Goal: Task Accomplishment & Management: Manage account settings

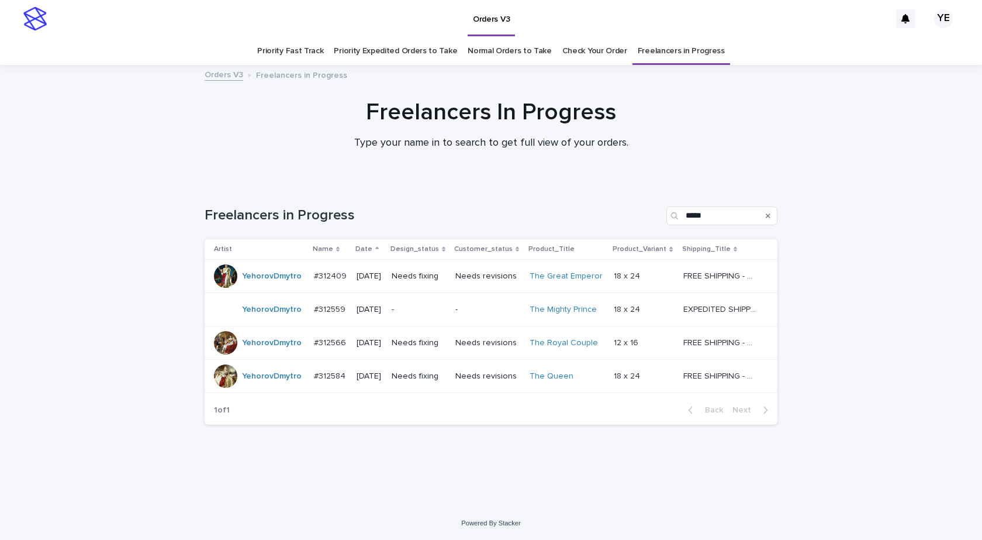
click at [262, 315] on div "YehorovDmytro" at bounding box center [272, 309] width 60 height 19
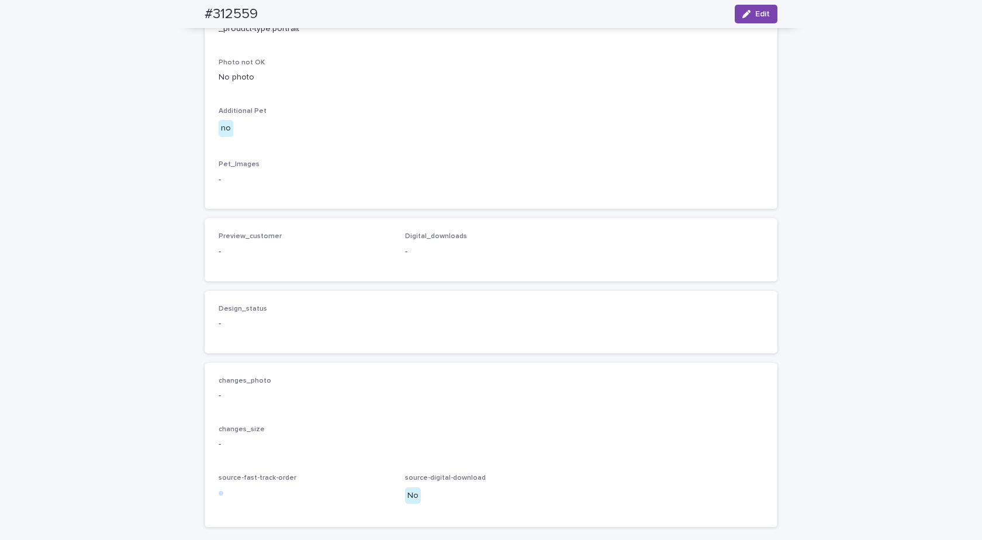
scroll to position [344, 0]
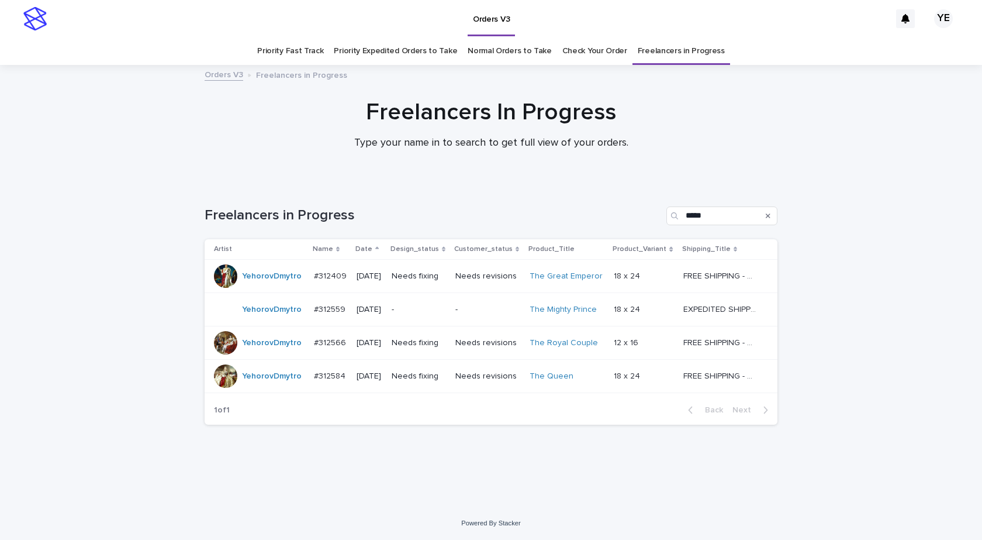
click at [269, 285] on div "YehorovDmytro" at bounding box center [272, 276] width 60 height 19
click at [269, 283] on div "YehorovDmytro" at bounding box center [272, 276] width 60 height 19
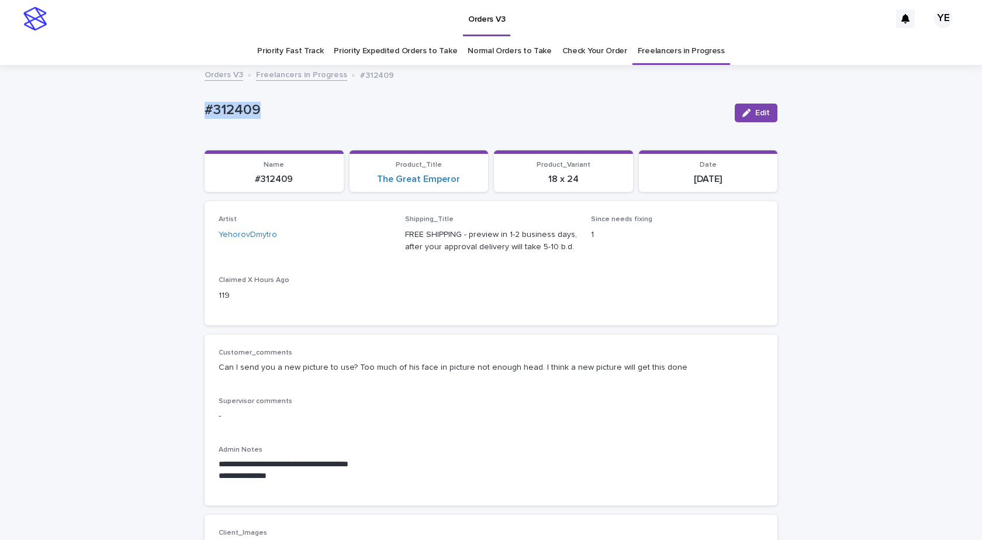
drag, startPoint x: 198, startPoint y: 108, endPoint x: 161, endPoint y: 127, distance: 41.8
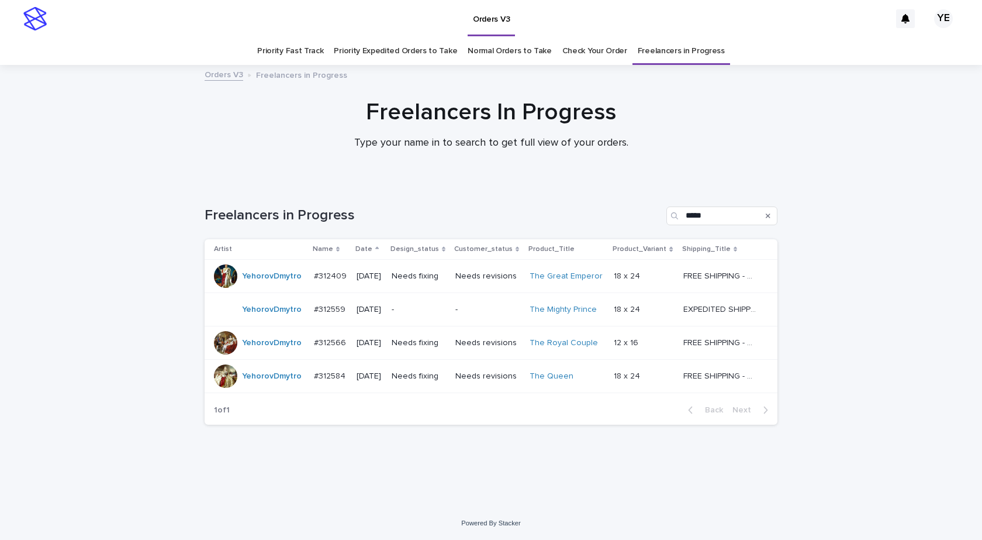
click at [261, 352] on div "YehorovDmytro" at bounding box center [259, 342] width 91 height 23
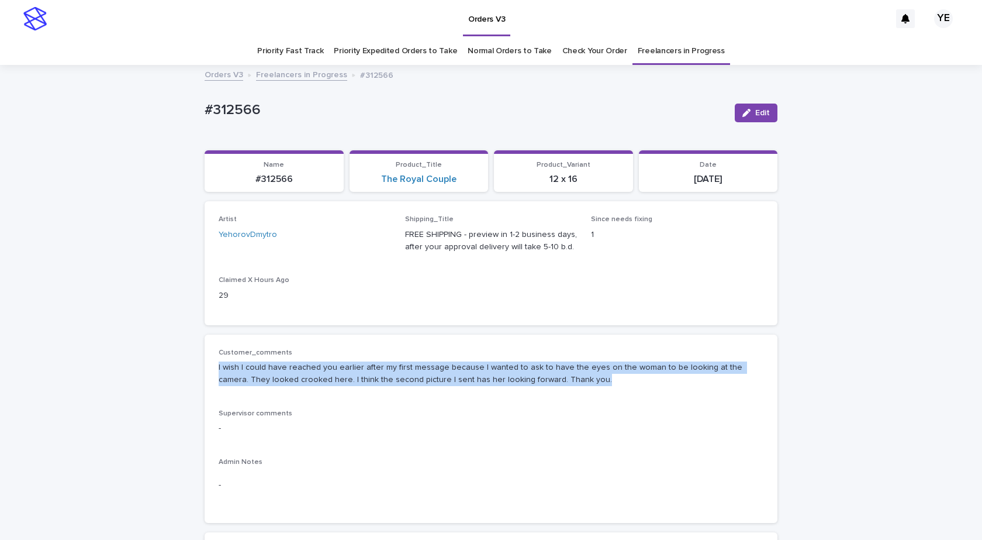
drag, startPoint x: 510, startPoint y: 380, endPoint x: 120, endPoint y: 372, distance: 390.0
copy p "I wish I could have reached you earlier after my first message because I wanted…"
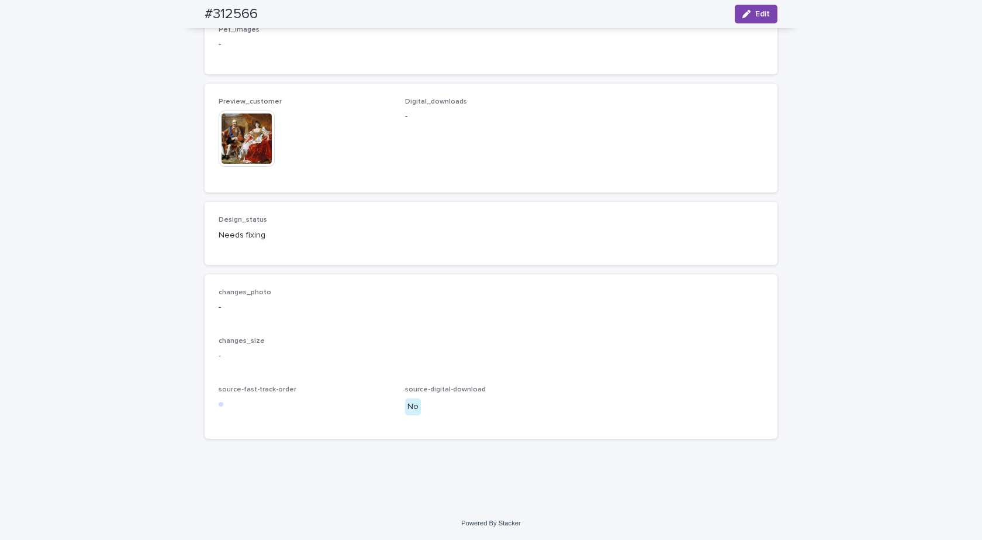
scroll to position [1011, 0]
click at [243, 133] on img at bounding box center [247, 138] width 56 height 56
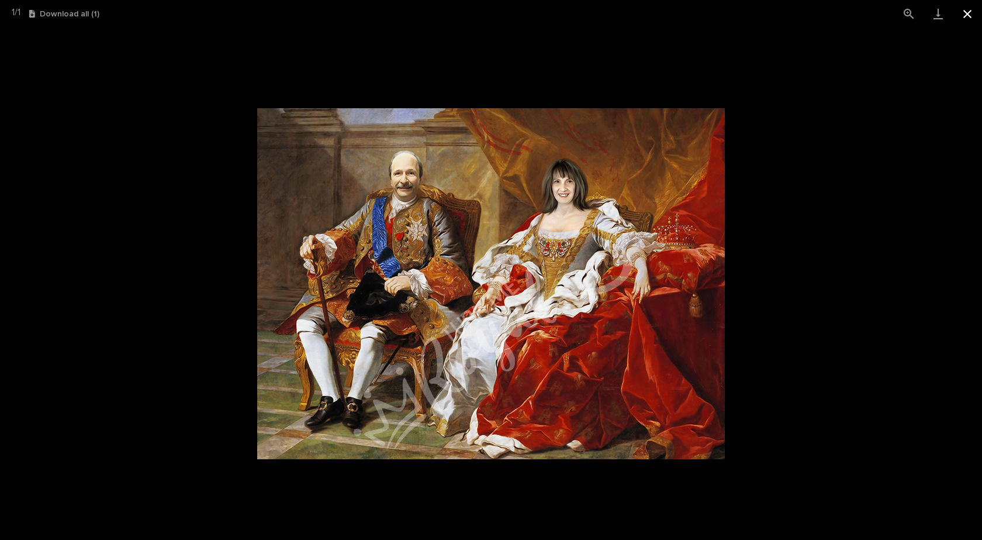
click at [967, 12] on button "Close gallery" at bounding box center [967, 13] width 29 height 27
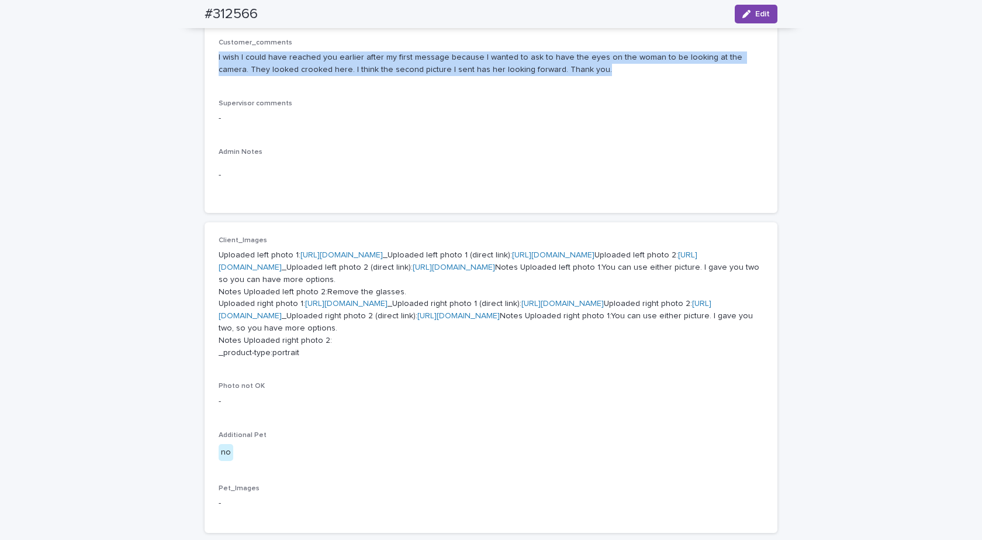
scroll to position [76, 0]
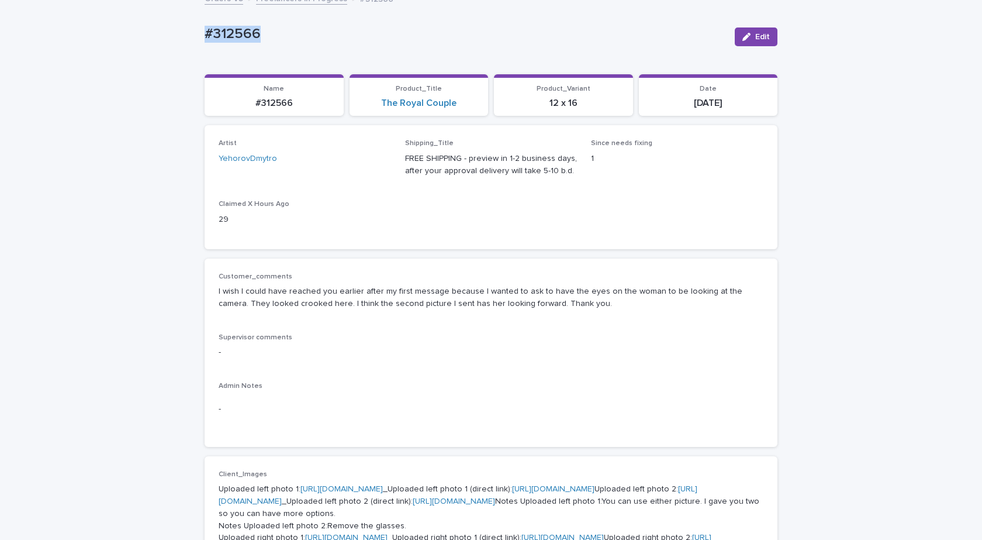
drag, startPoint x: 172, startPoint y: 32, endPoint x: 143, endPoint y: 56, distance: 37.3
copy p "#312566"
click at [751, 36] on div "button" at bounding box center [748, 37] width 13 height 8
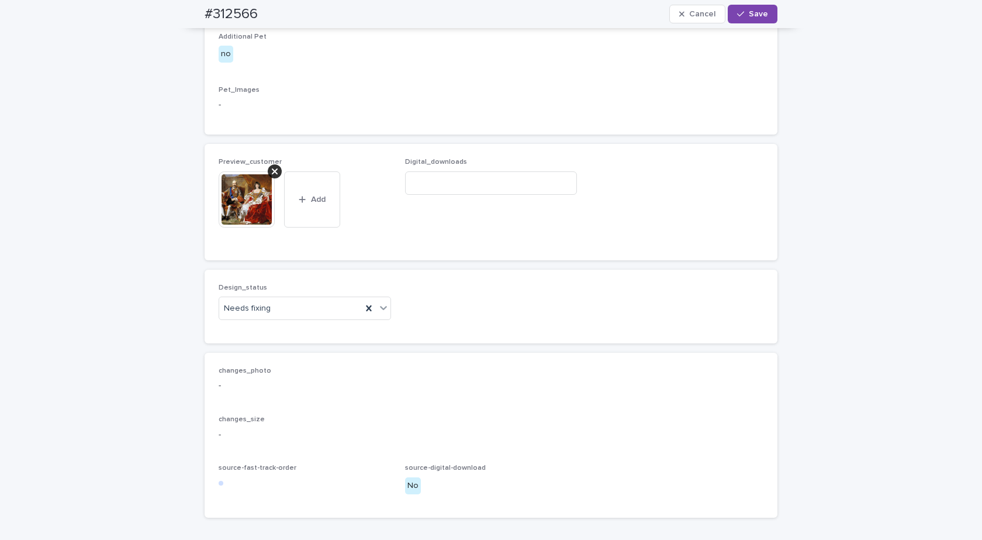
scroll to position [1011, 0]
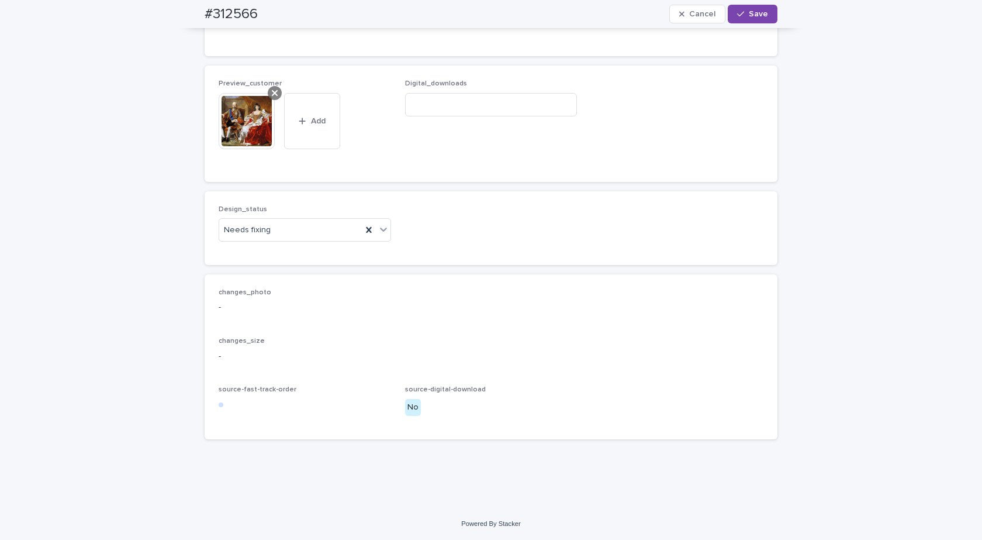
click at [272, 96] on icon at bounding box center [275, 93] width 6 height 6
click at [268, 235] on div "Needs fixing" at bounding box center [290, 229] width 143 height 19
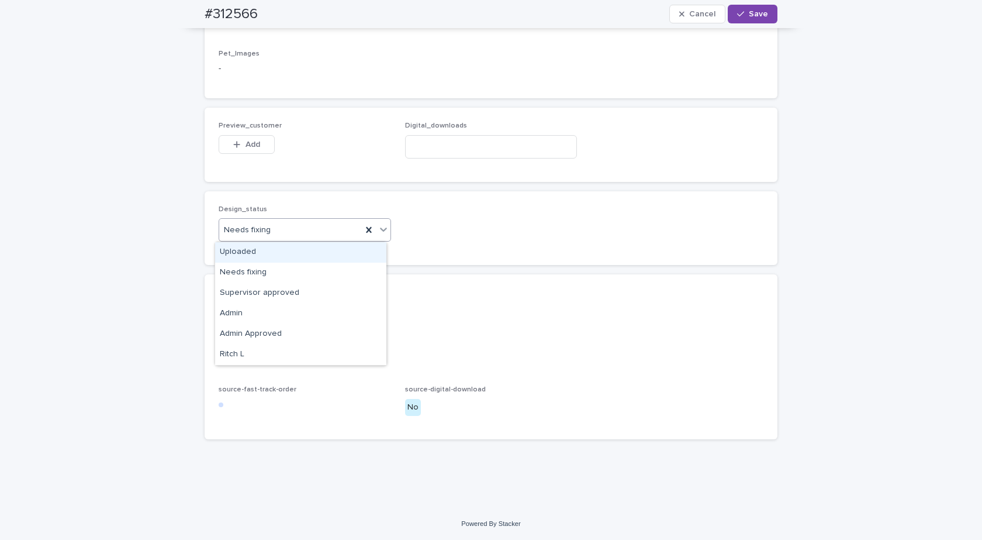
click at [247, 253] on div "Uploaded" at bounding box center [300, 252] width 171 height 20
click at [233, 150] on button "Add" at bounding box center [247, 144] width 56 height 19
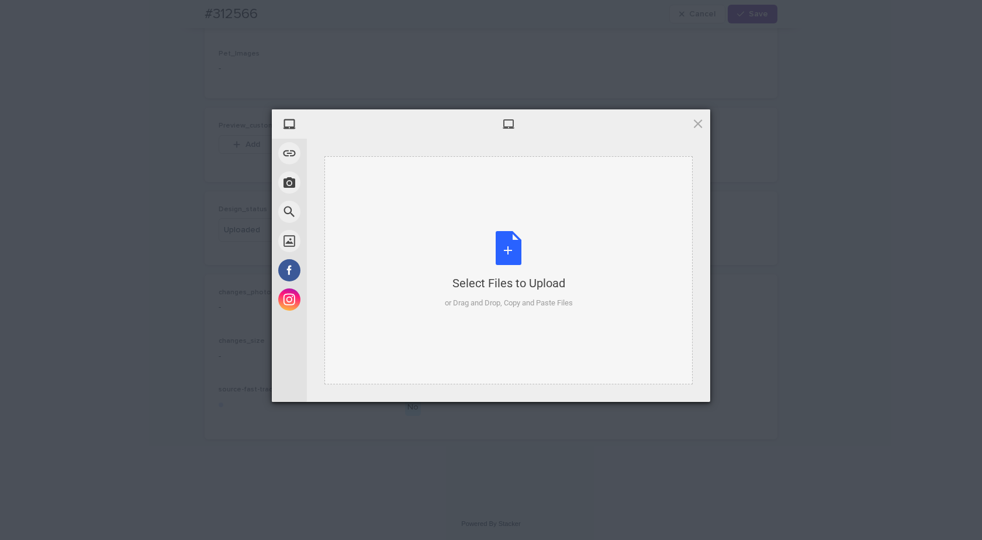
click at [499, 222] on div "Select Files to Upload or Drag and Drop, Copy and Paste Files" at bounding box center [508, 270] width 368 height 228
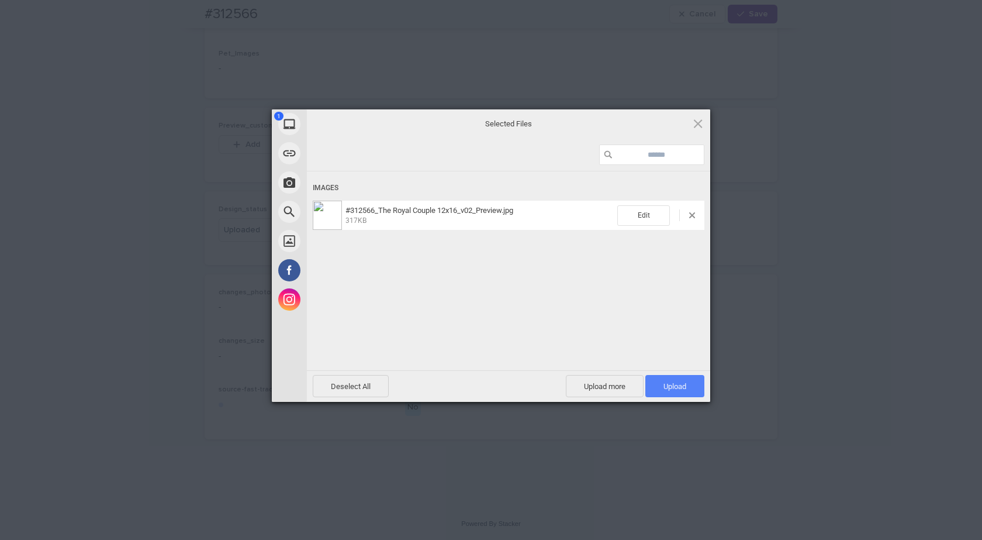
click at [674, 381] on span "Upload 1" at bounding box center [674, 386] width 59 height 22
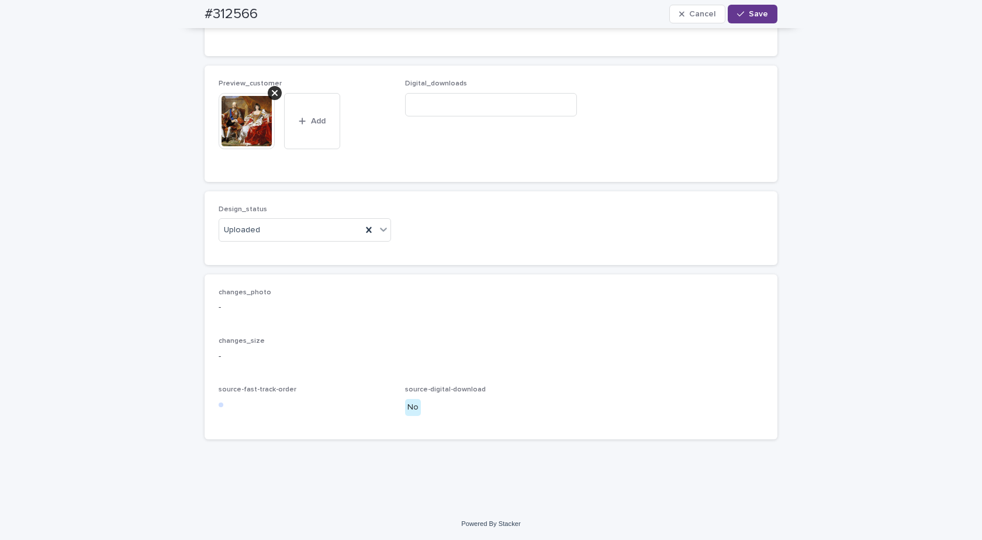
click at [749, 12] on span "Save" at bounding box center [758, 14] width 19 height 8
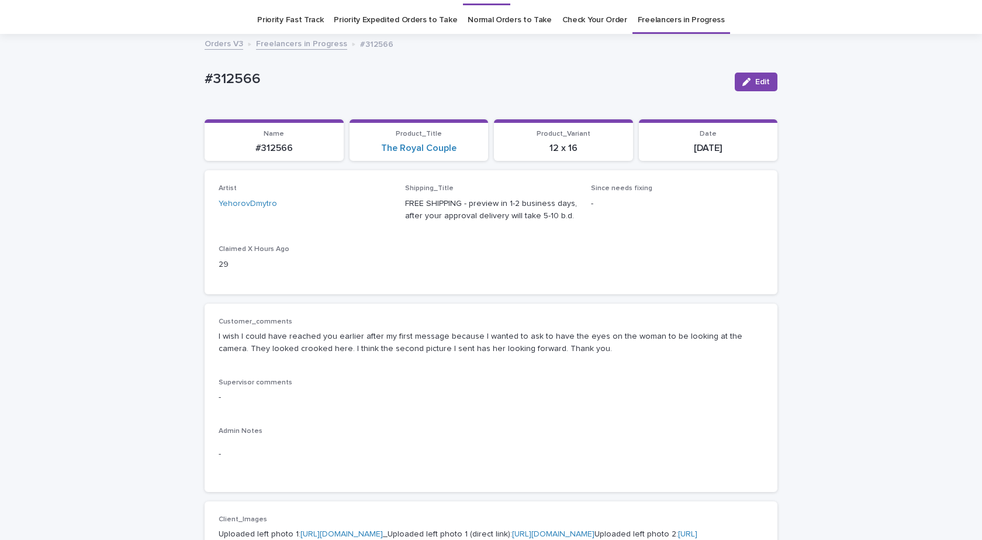
scroll to position [0, 0]
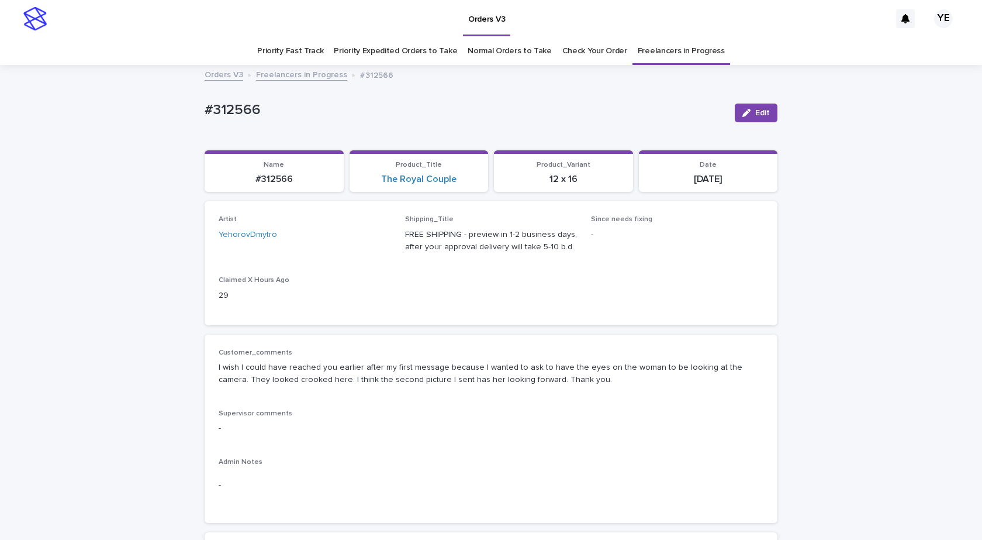
click at [279, 73] on link "Freelancers in Progress" at bounding box center [301, 73] width 91 height 13
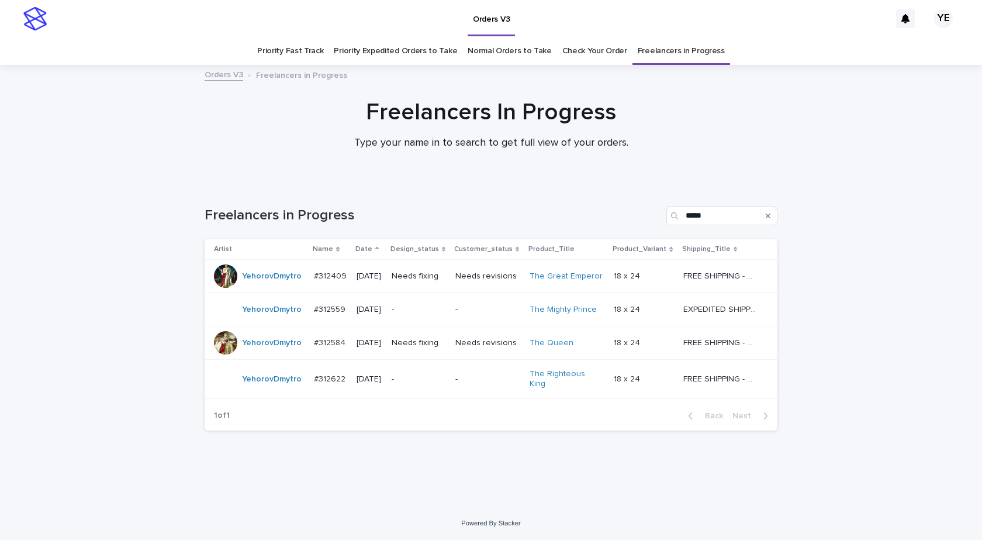
click at [258, 350] on div "YehorovDmytro" at bounding box center [272, 342] width 60 height 19
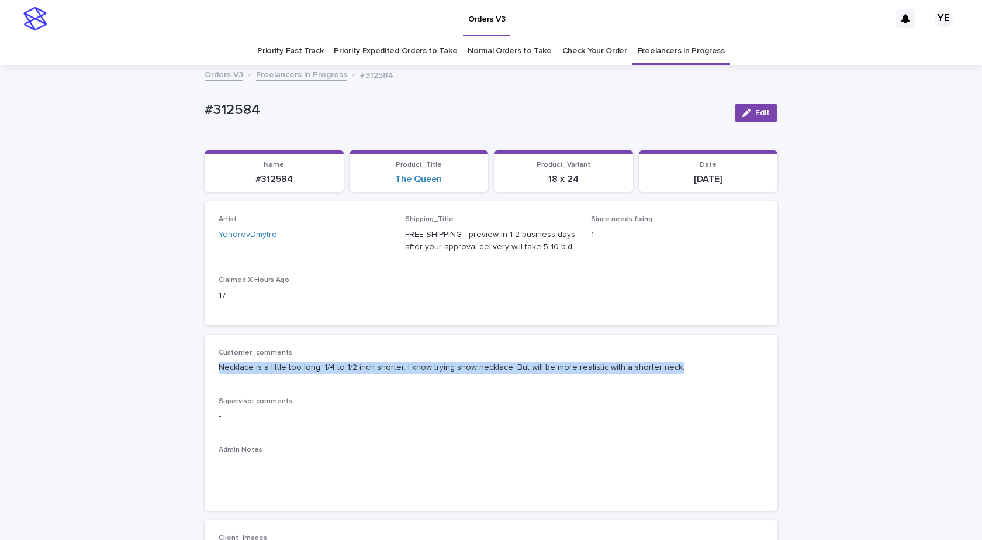
drag, startPoint x: 670, startPoint y: 368, endPoint x: 181, endPoint y: 379, distance: 489.9
copy p "Necklace is a little too long. 1/4 to 1/2 inch shorter. I know trying show neck…"
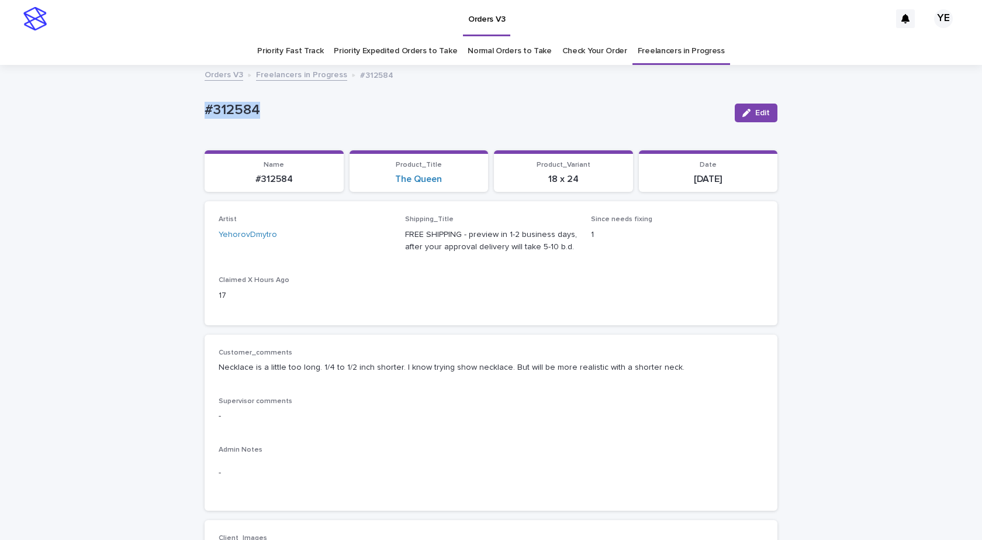
drag, startPoint x: 174, startPoint y: 104, endPoint x: 156, endPoint y: 104, distance: 18.1
copy p "#312584"
click at [759, 116] on span "Edit" at bounding box center [762, 113] width 15 height 8
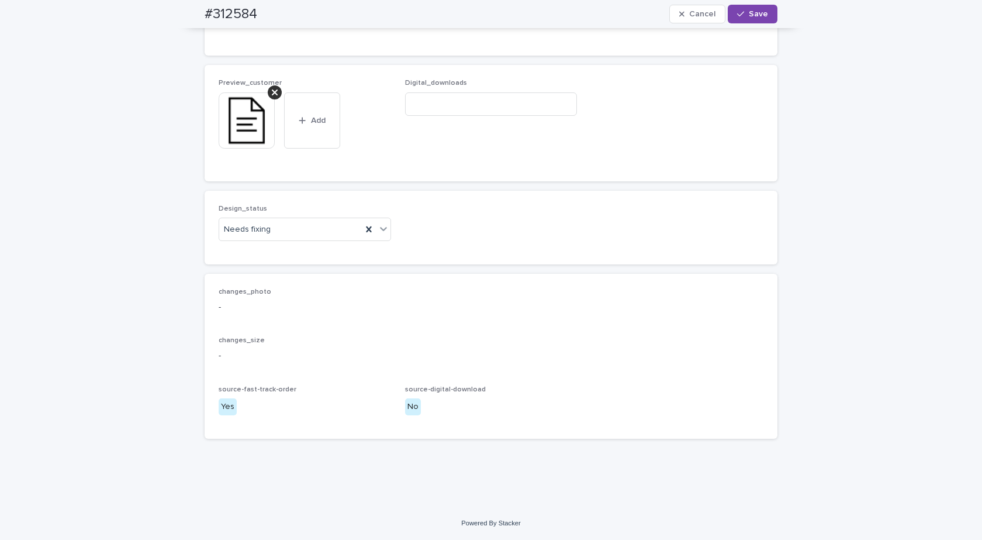
drag, startPoint x: 271, startPoint y: 94, endPoint x: 271, endPoint y: 101, distance: 7.0
click at [272, 93] on icon at bounding box center [275, 92] width 6 height 6
drag, startPoint x: 274, startPoint y: 230, endPoint x: 267, endPoint y: 236, distance: 9.2
click at [274, 231] on div "Needs fixing" at bounding box center [290, 229] width 143 height 19
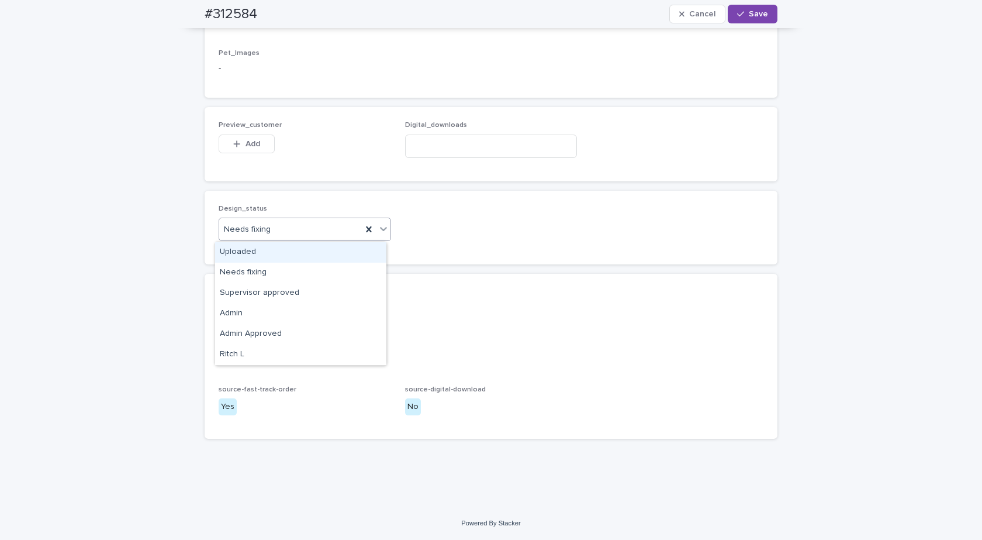
click at [238, 250] on div "Uploaded" at bounding box center [300, 252] width 171 height 20
click at [250, 144] on span "Add" at bounding box center [253, 144] width 15 height 8
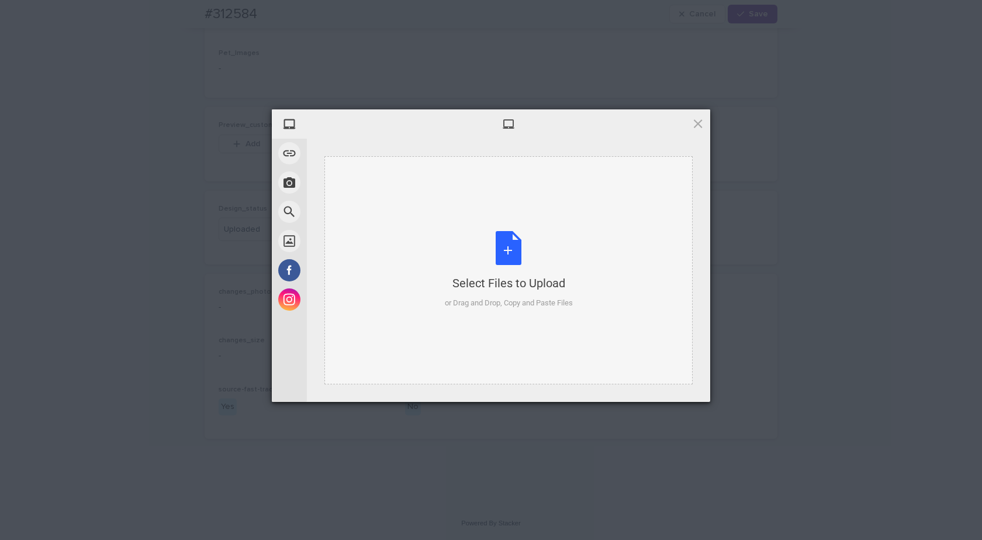
click at [478, 227] on div "Select Files to Upload or Drag and Drop, Copy and Paste Files" at bounding box center [508, 270] width 368 height 228
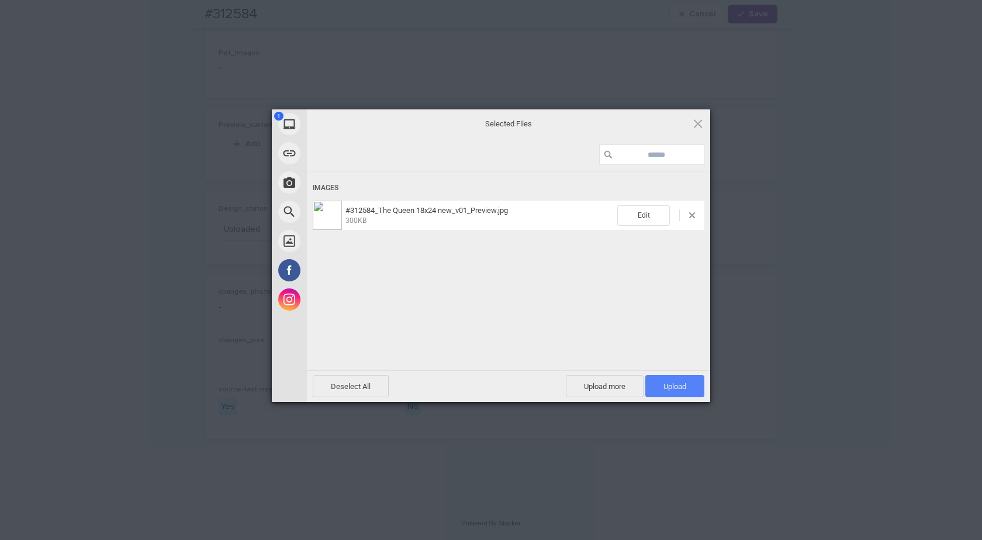
click at [683, 376] on span "Upload 1" at bounding box center [674, 386] width 59 height 22
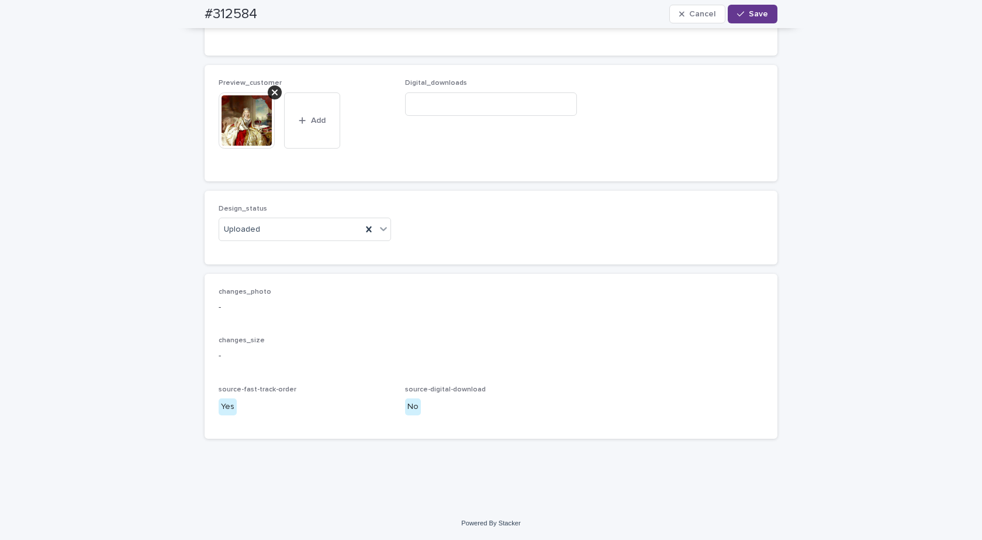
click at [744, 13] on div "button" at bounding box center [743, 14] width 12 height 8
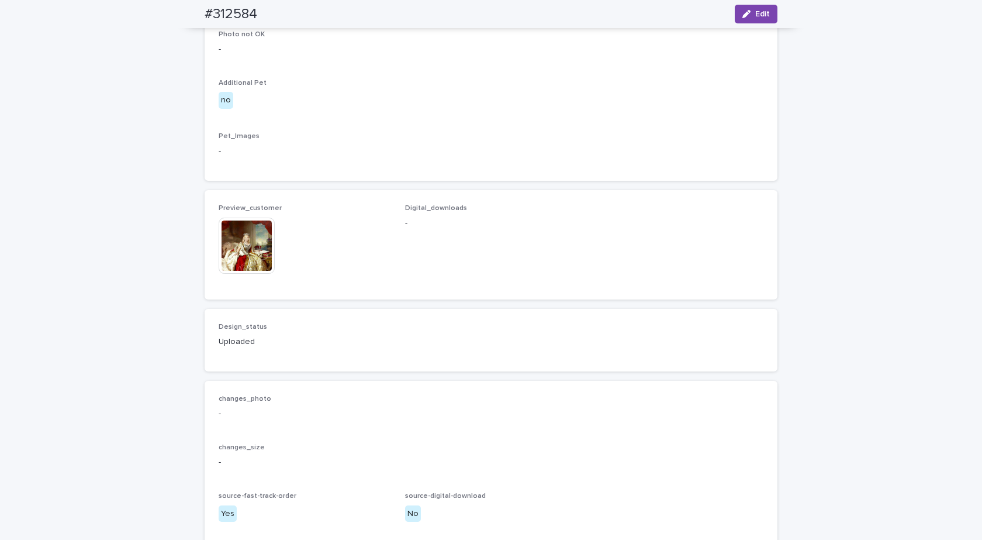
scroll to position [758, 0]
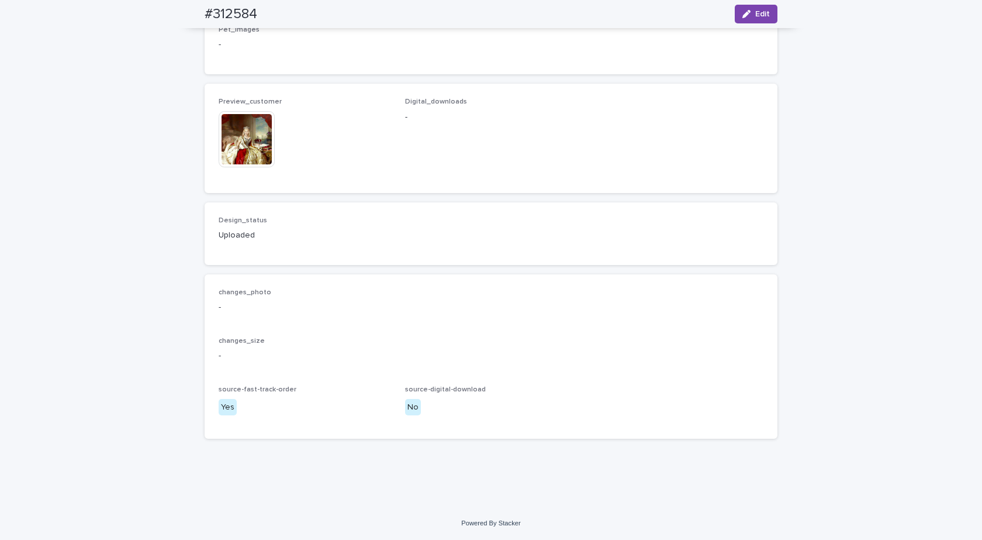
click at [232, 167] on img at bounding box center [247, 139] width 56 height 56
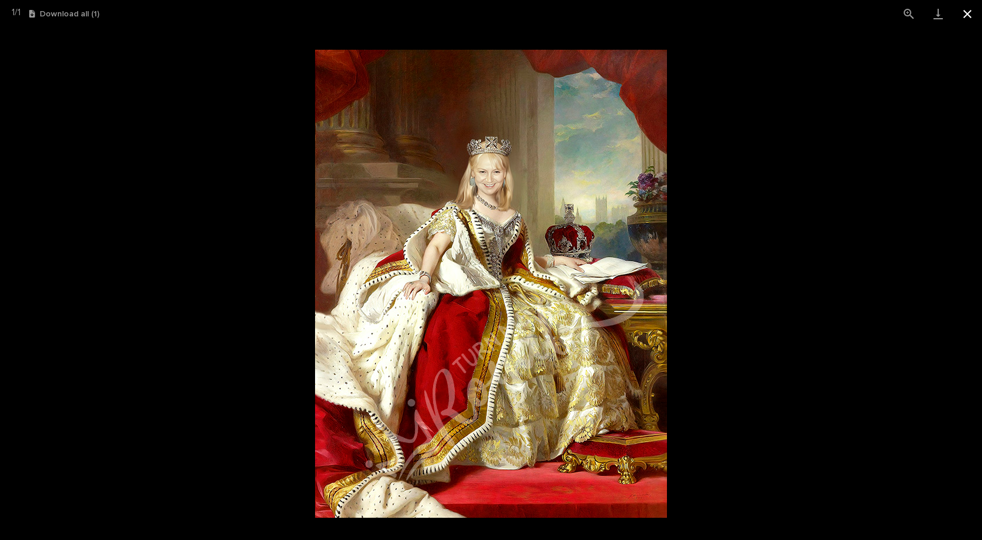
click at [970, 12] on button "Close gallery" at bounding box center [967, 13] width 29 height 27
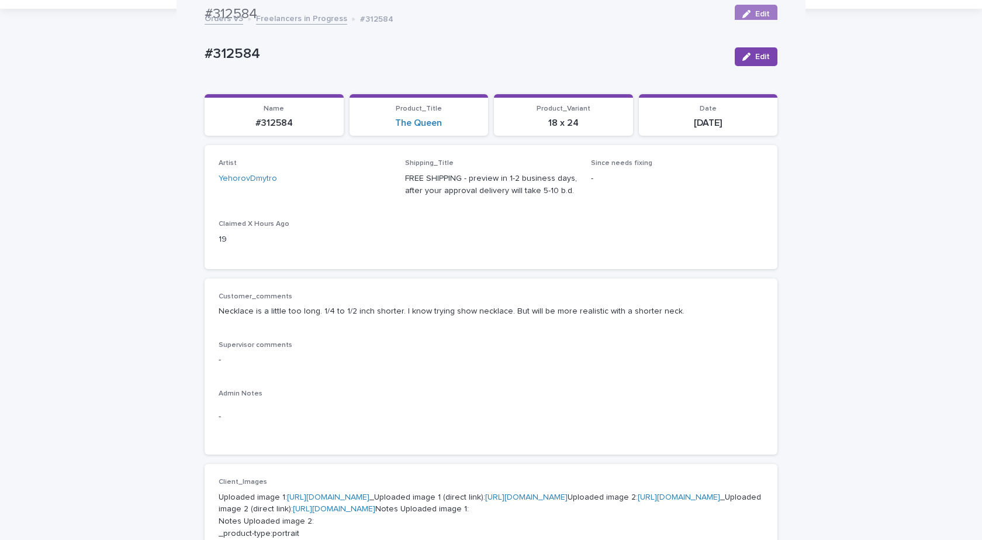
scroll to position [0, 0]
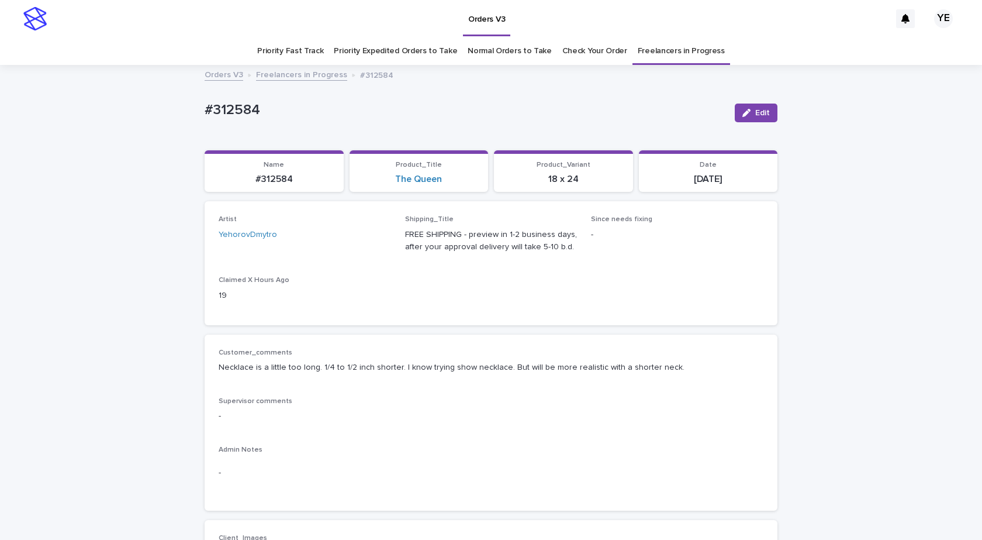
click at [285, 76] on link "Freelancers in Progress" at bounding box center [301, 73] width 91 height 13
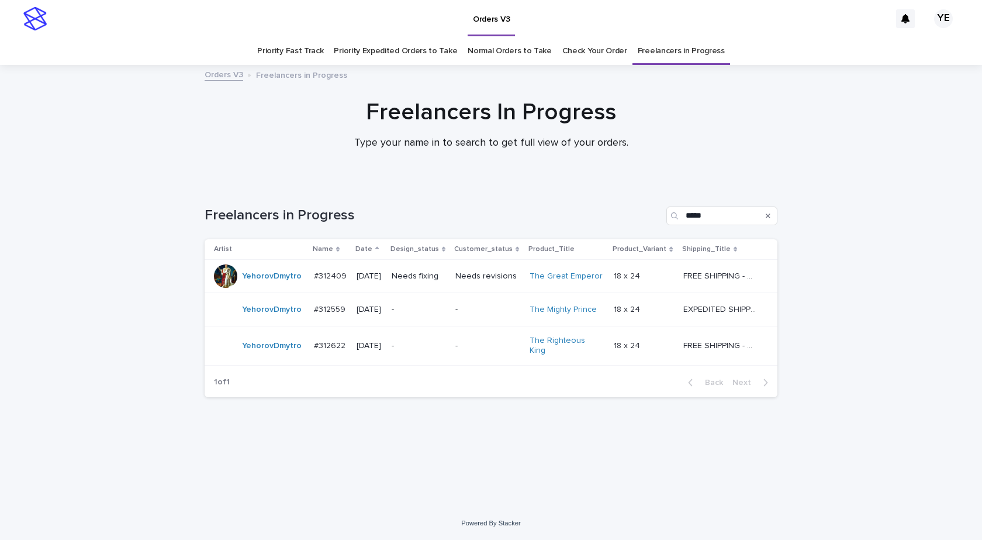
click at [260, 351] on div "YehorovDmytro" at bounding box center [272, 345] width 60 height 19
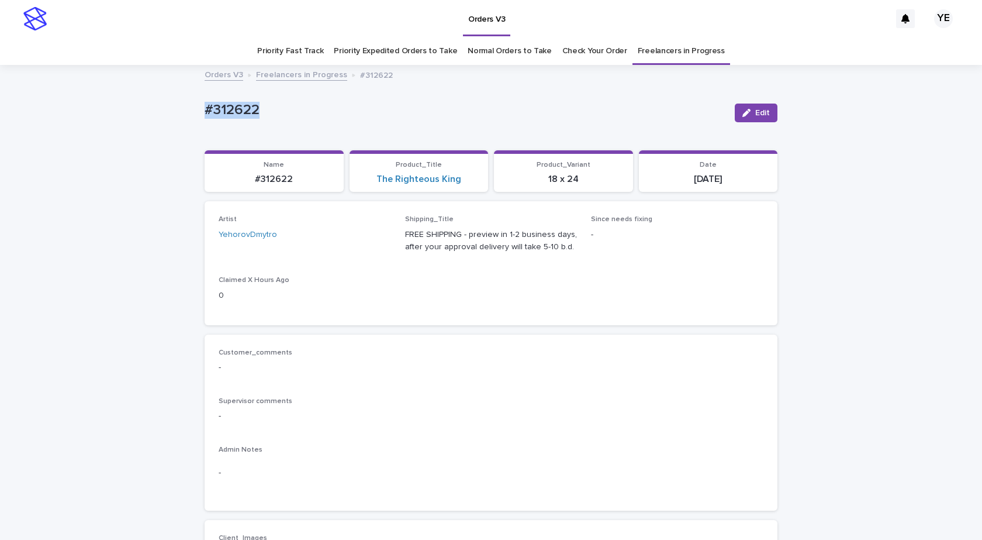
drag, startPoint x: 230, startPoint y: 119, endPoint x: 159, endPoint y: 120, distance: 70.7
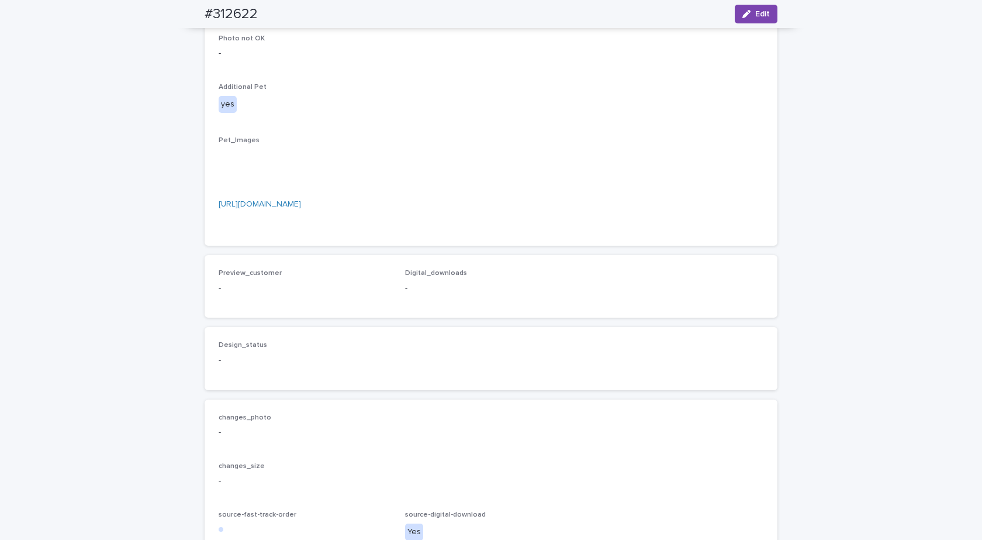
scroll to position [234, 0]
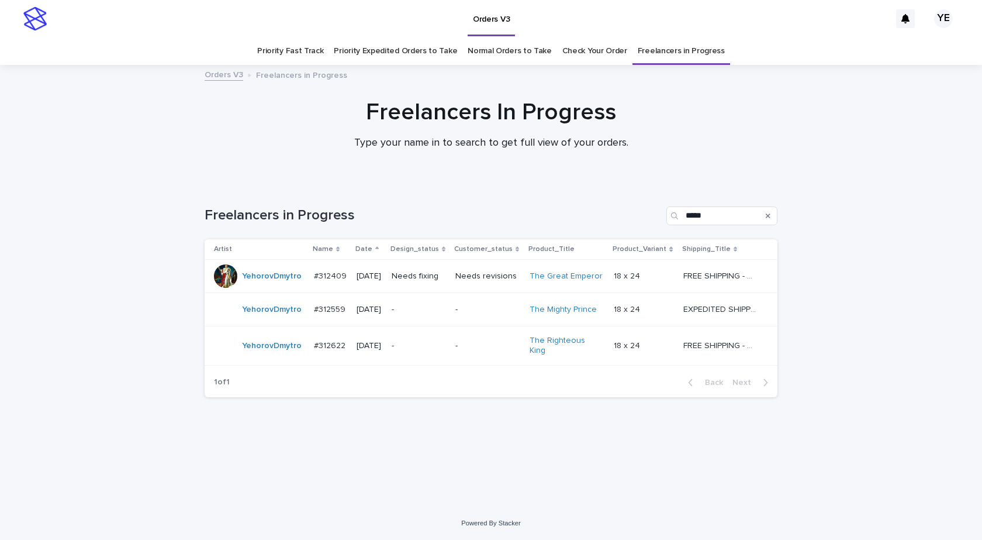
click at [273, 354] on div "YehorovDmytro" at bounding box center [259, 345] width 91 height 23
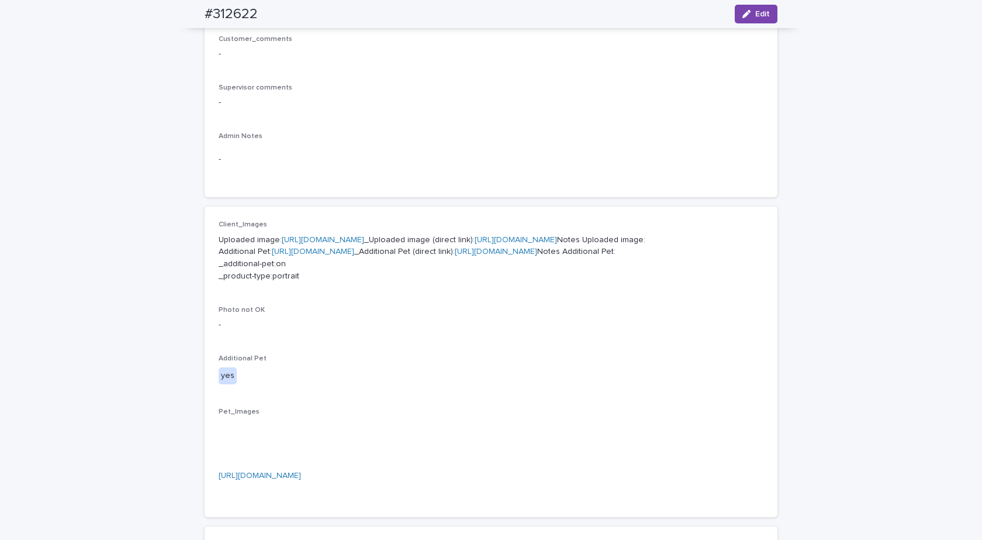
scroll to position [292, 0]
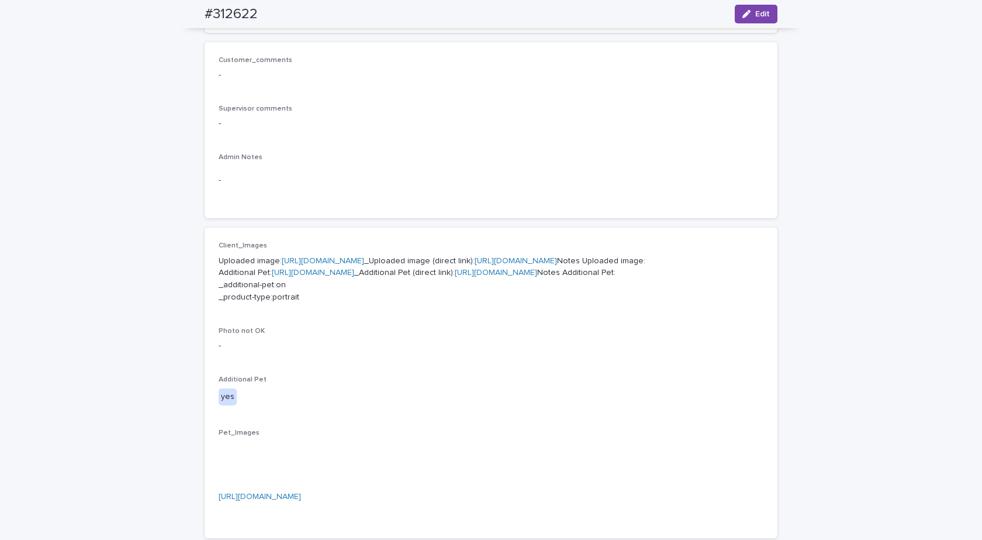
drag, startPoint x: 343, startPoint y: 254, endPoint x: 318, endPoint y: 261, distance: 26.1
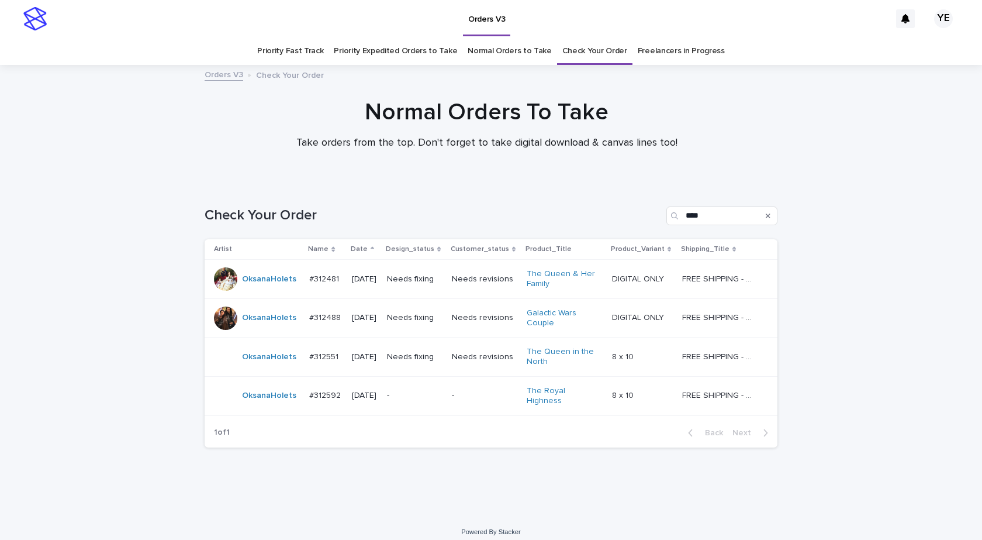
click at [260, 403] on div "OksanaHolets" at bounding box center [257, 395] width 86 height 23
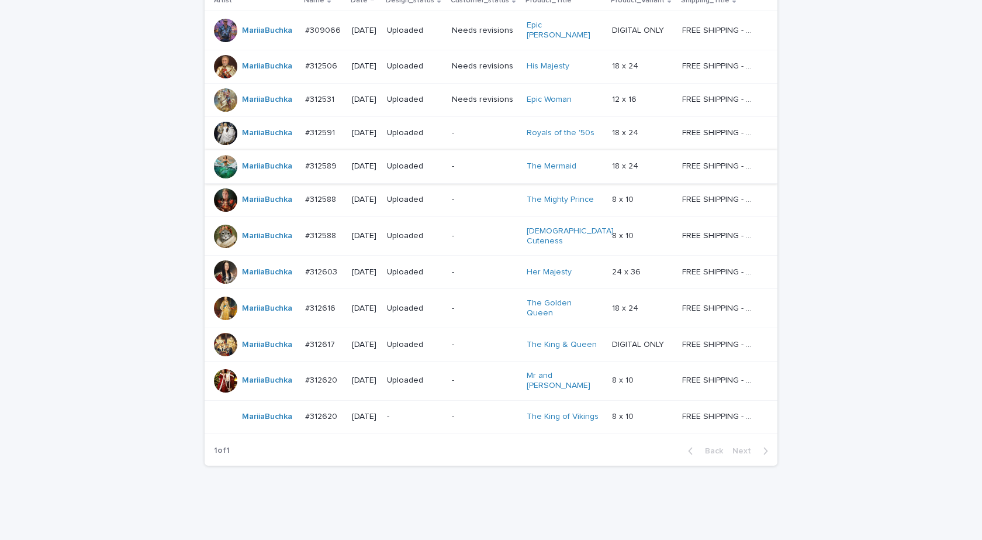
scroll to position [253, 0]
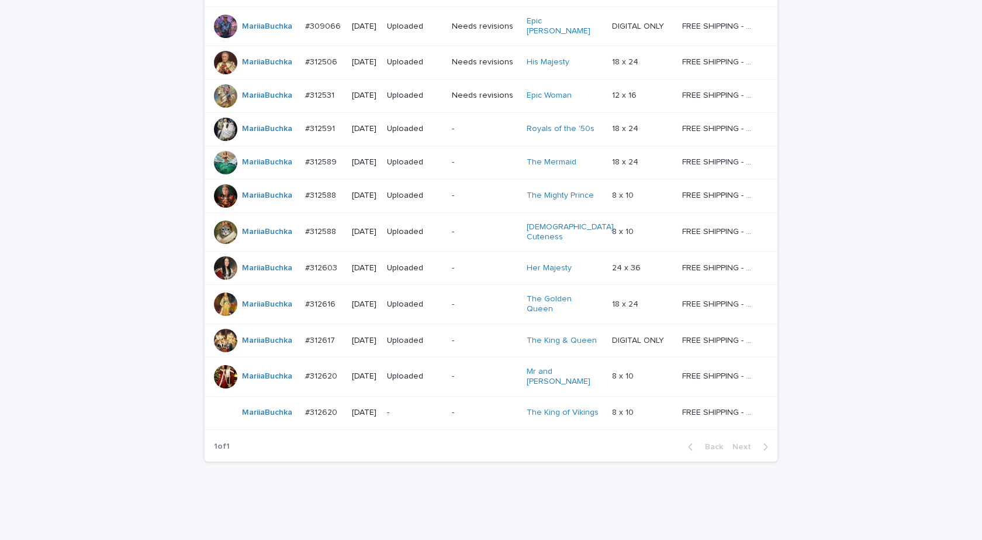
click at [252, 300] on div "MariiaBuchka" at bounding box center [255, 303] width 82 height 23
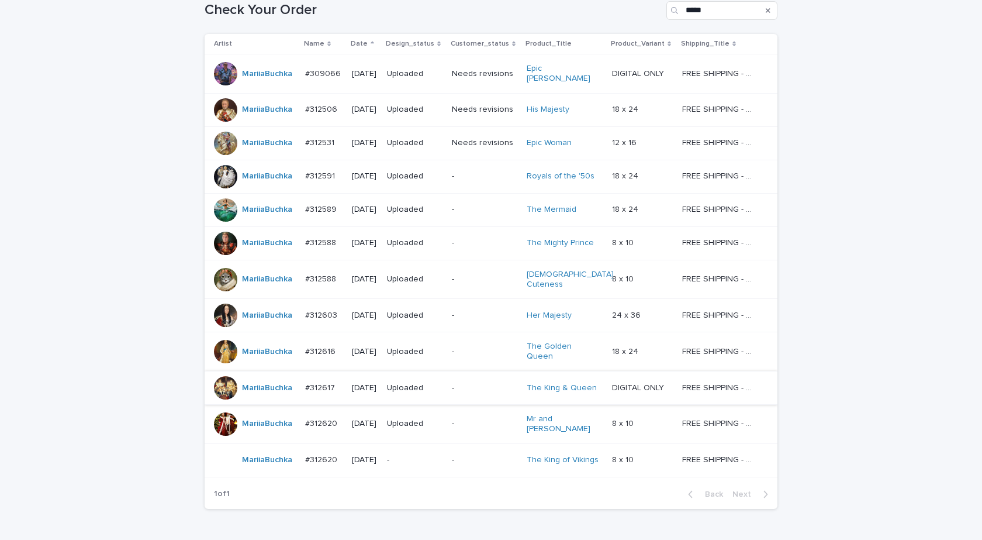
scroll to position [253, 0]
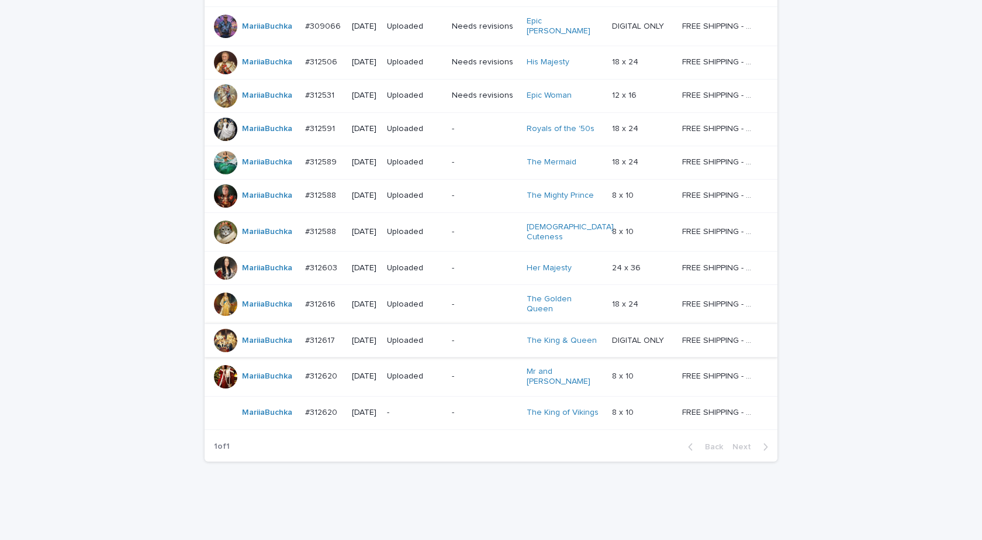
click at [267, 263] on div "MariiaBuchka" at bounding box center [267, 267] width 50 height 19
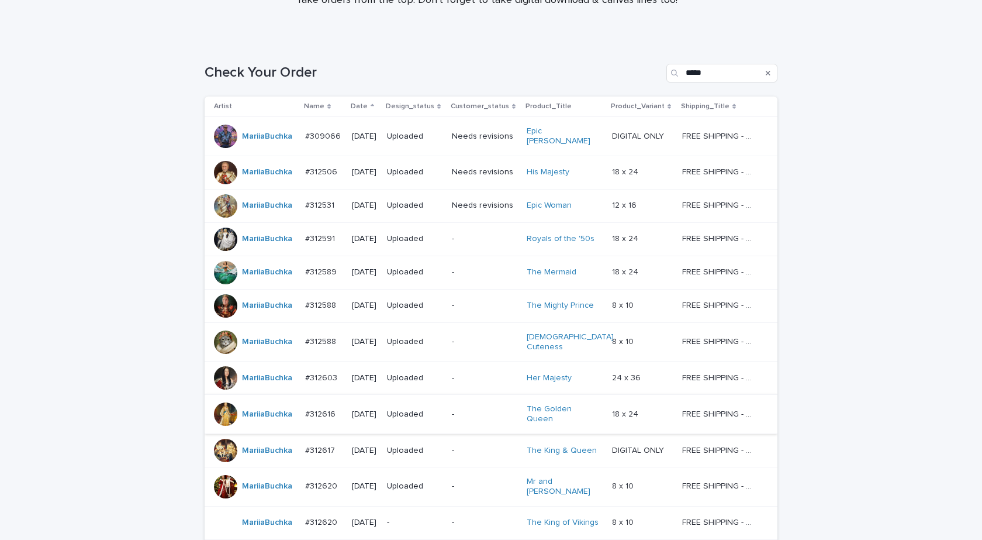
scroll to position [253, 0]
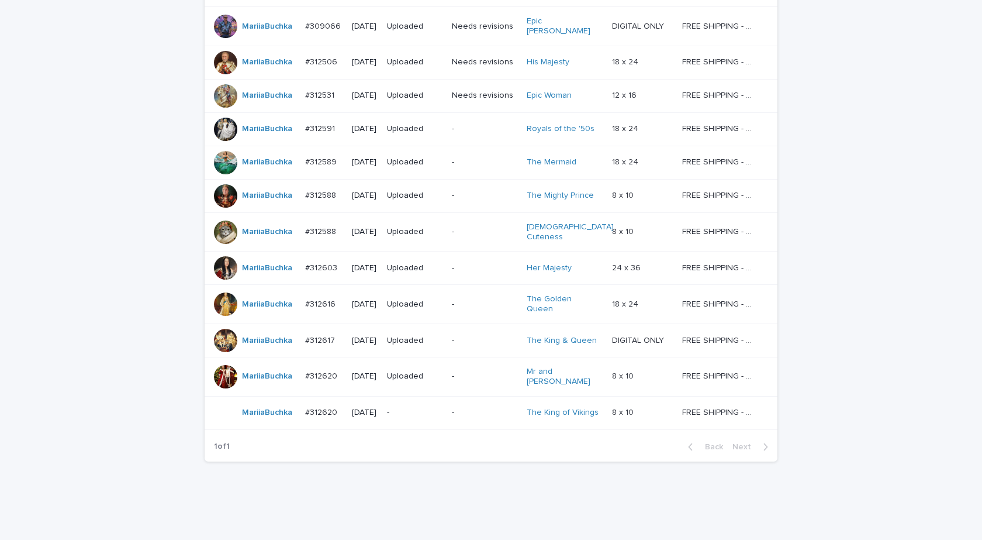
click at [248, 334] on div "MariiaBuchka" at bounding box center [255, 340] width 82 height 23
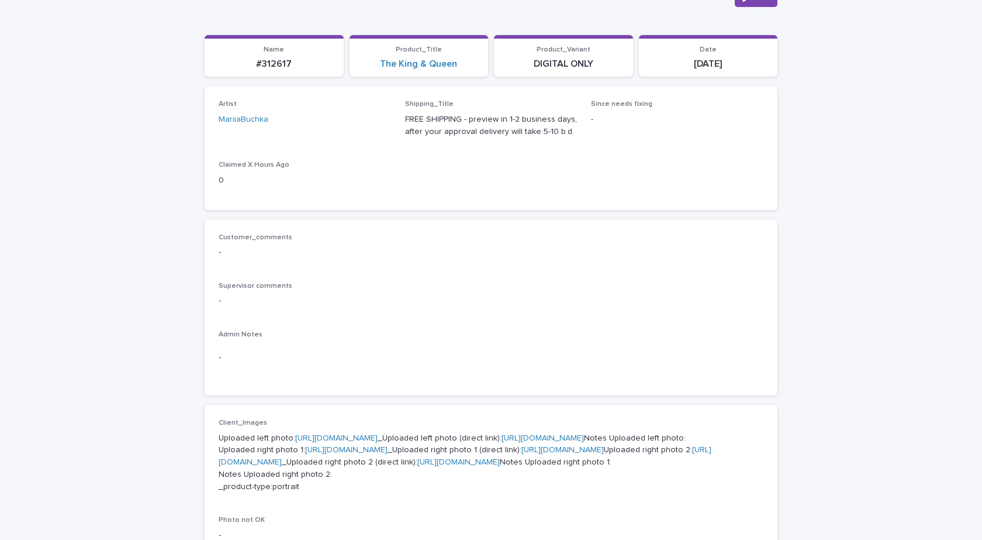
scroll to position [351, 0]
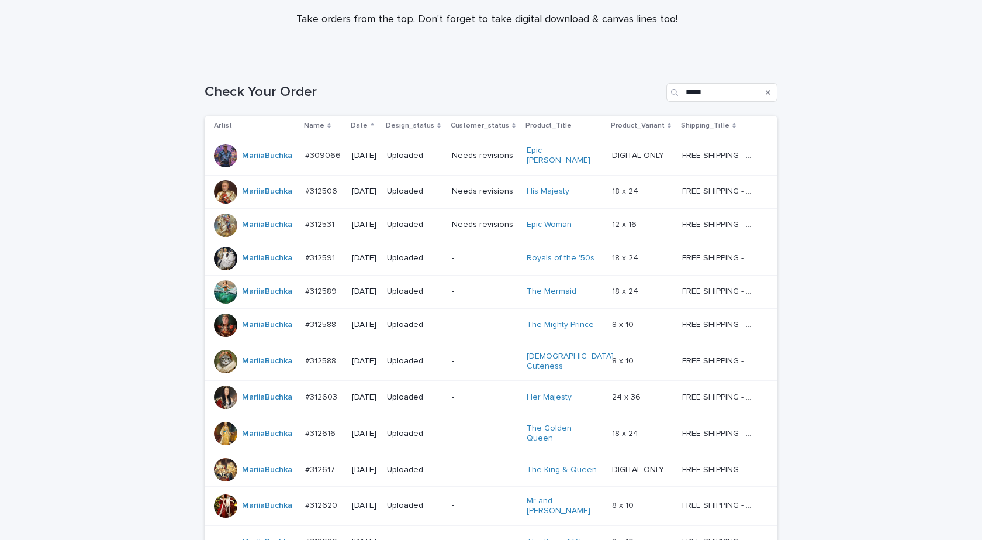
scroll to position [253, 0]
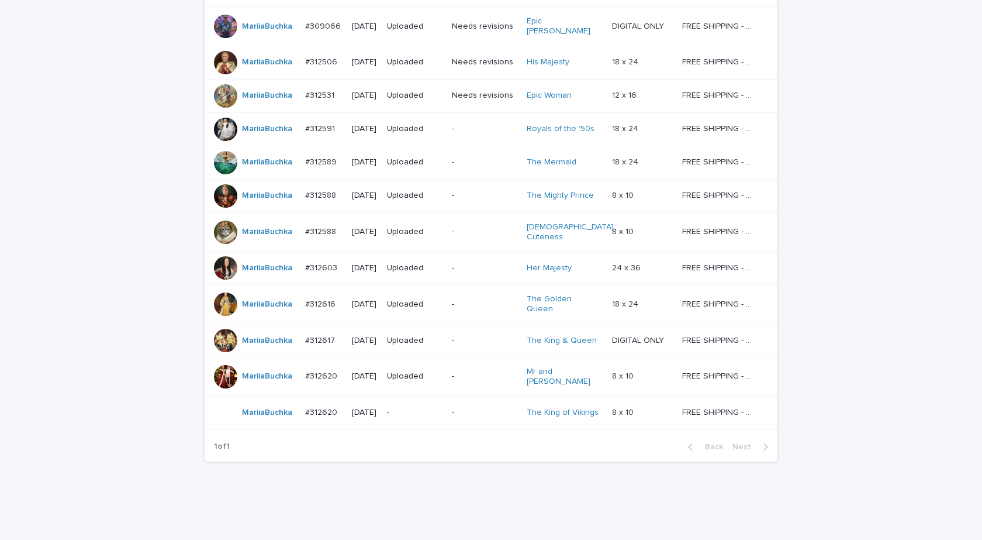
click at [256, 366] on div "MariiaBuchka" at bounding box center [255, 376] width 82 height 23
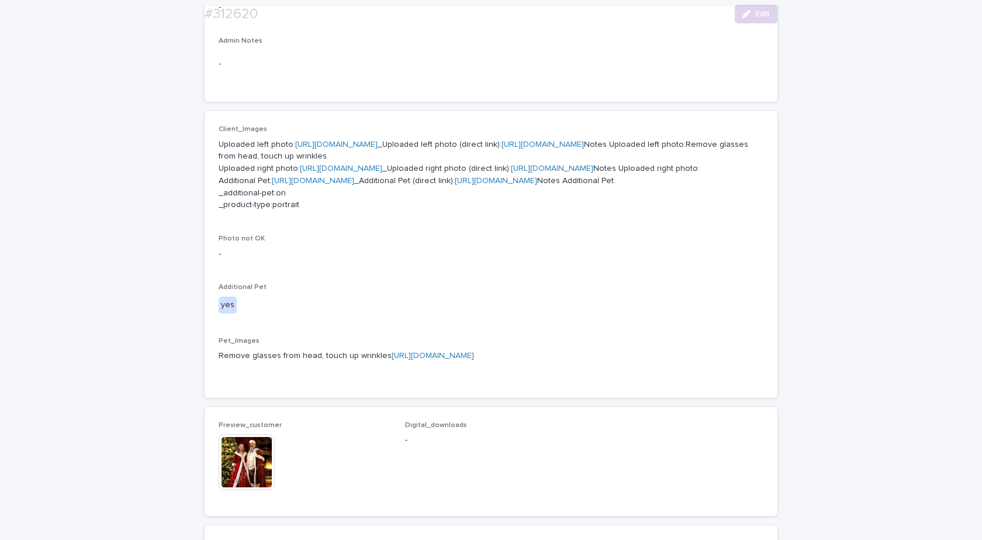
scroll to position [409, 0]
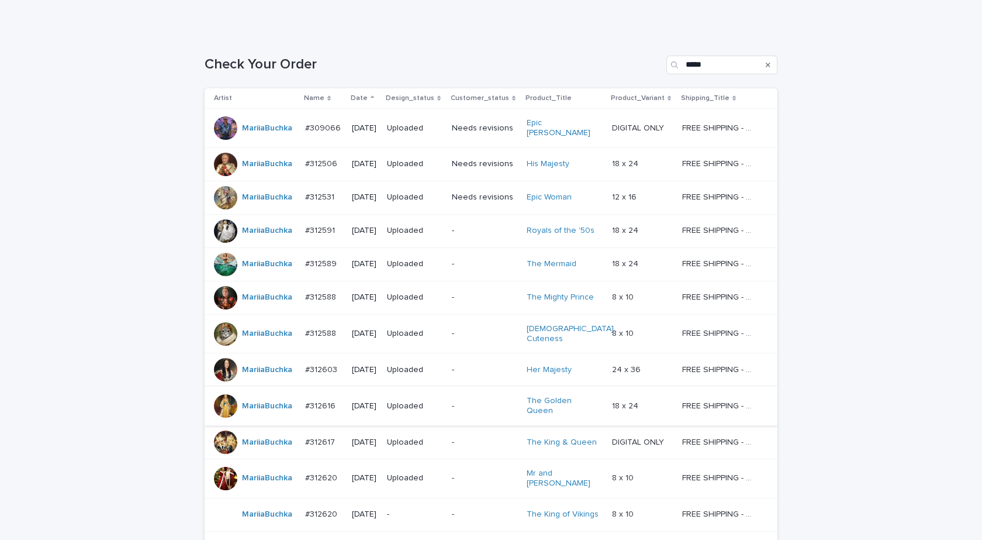
scroll to position [253, 0]
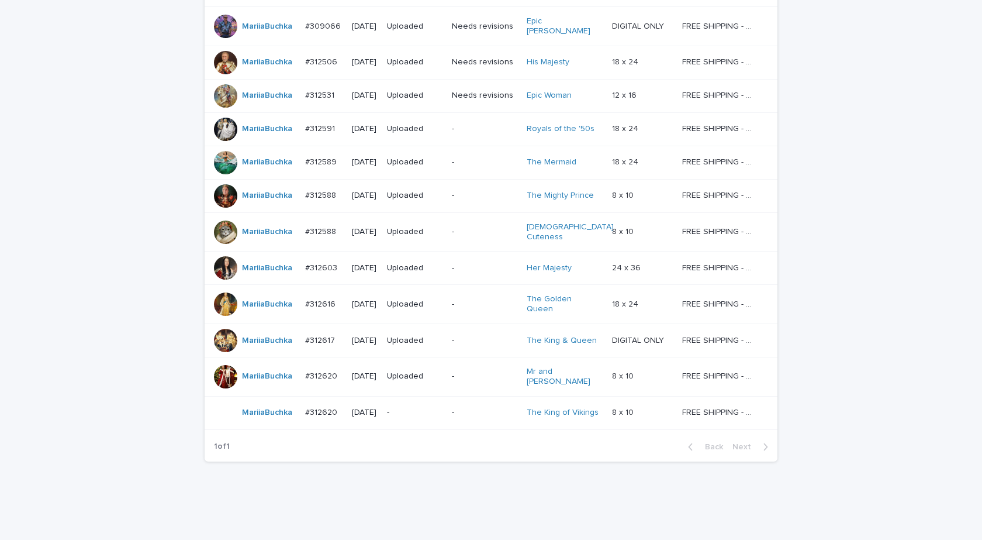
click at [263, 402] on div "MariiaBuchka" at bounding box center [255, 412] width 82 height 23
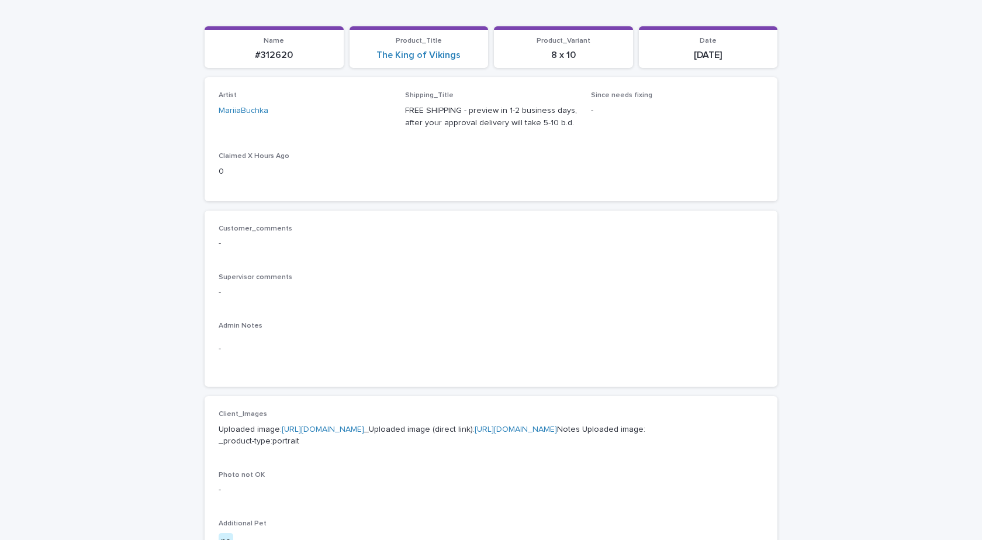
scroll to position [234, 0]
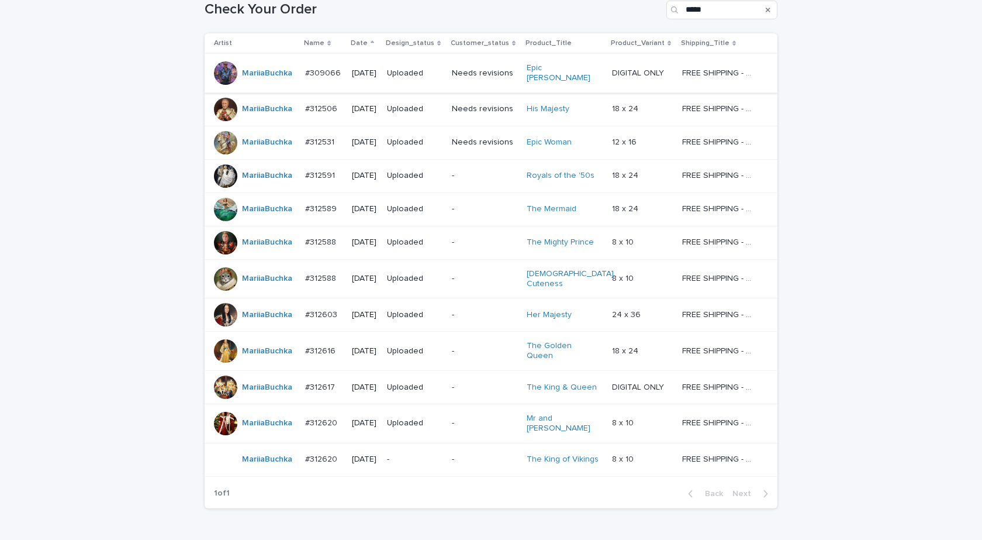
scroll to position [213, 0]
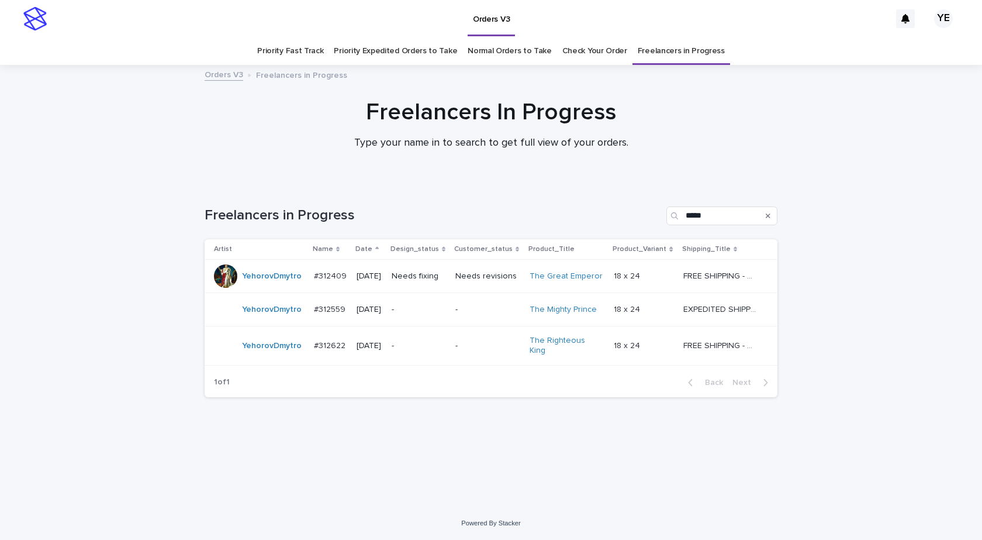
click at [819, 437] on div "Loading... Saving… Loading... Saving… Freelancers in Progress ***** Artist Name…" at bounding box center [491, 344] width 982 height 323
click at [87, 196] on div "Loading... Saving… Loading... Saving… Freelancers in Progress ***** Artist Name…" at bounding box center [491, 344] width 982 height 323
